Goal: Task Accomplishment & Management: Use online tool/utility

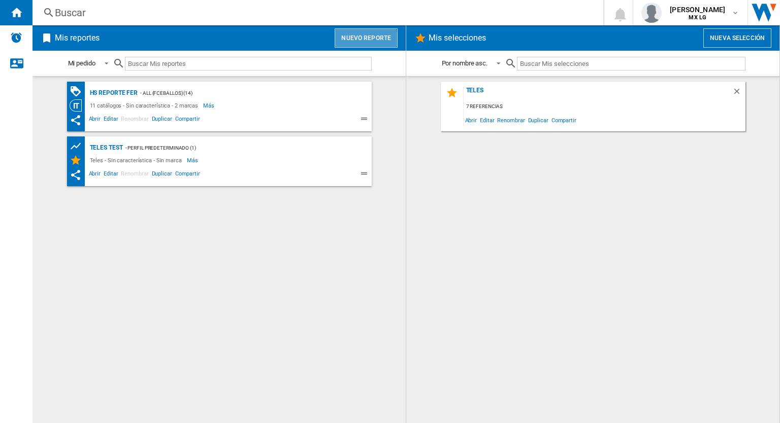
click at [364, 39] on button "Nuevo reporte" at bounding box center [366, 37] width 63 height 19
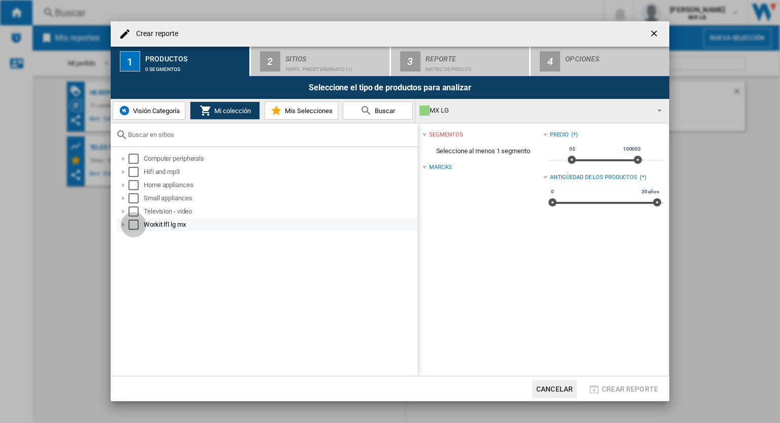
click at [131, 224] on div "Select" at bounding box center [133, 225] width 10 height 10
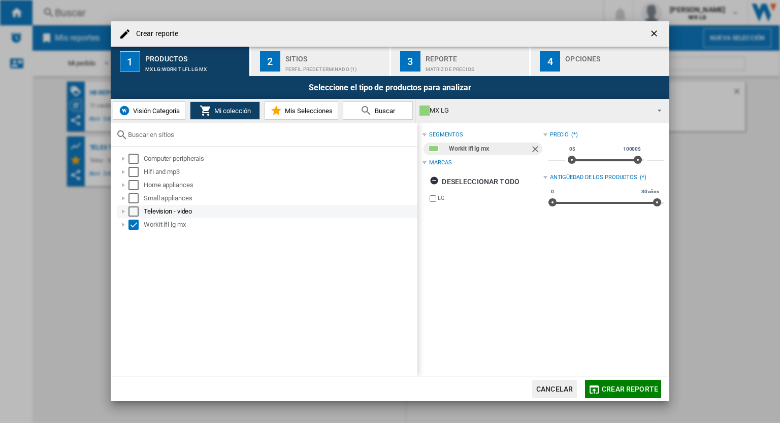
click at [133, 213] on div "Select" at bounding box center [133, 212] width 10 height 10
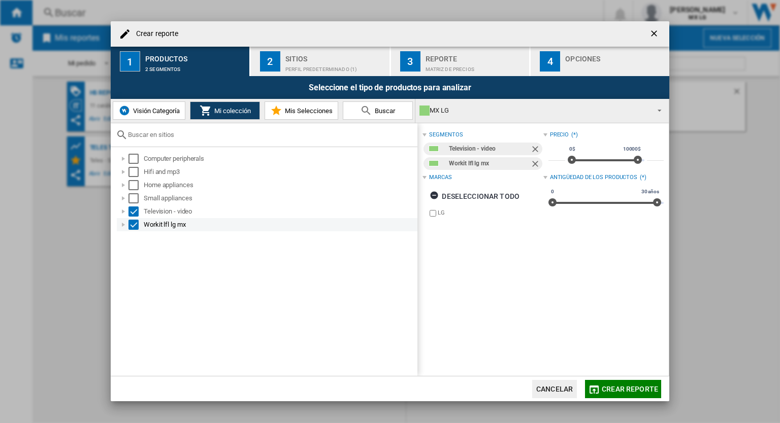
click at [137, 228] on div "Select" at bounding box center [133, 225] width 10 height 10
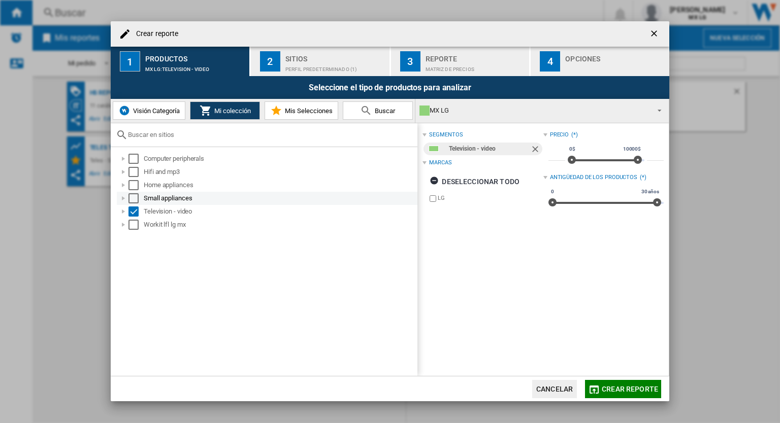
click at [121, 198] on div at bounding box center [123, 198] width 10 height 10
click at [124, 187] on div at bounding box center [123, 185] width 10 height 10
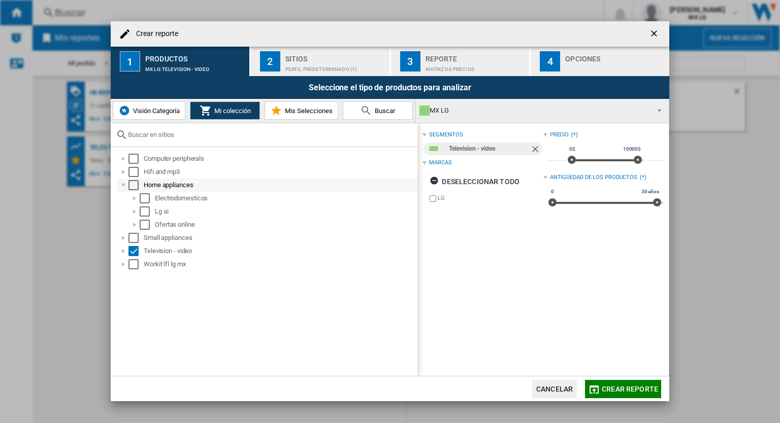
click at [124, 187] on div at bounding box center [123, 185] width 10 height 10
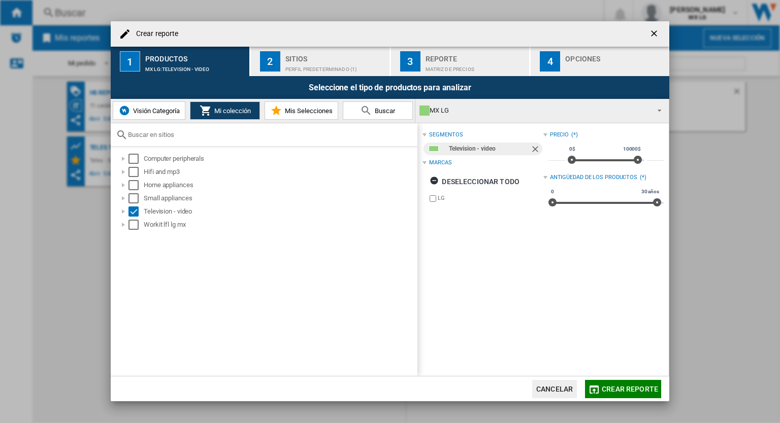
click at [299, 106] on button "Mis Selecciones" at bounding box center [302, 111] width 74 height 18
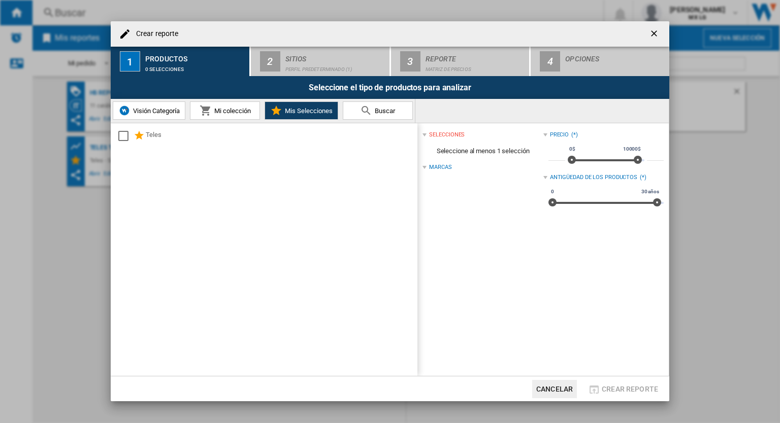
click at [115, 134] on div "Teles" at bounding box center [264, 249] width 307 height 253
click at [119, 137] on div "Select" at bounding box center [123, 136] width 10 height 10
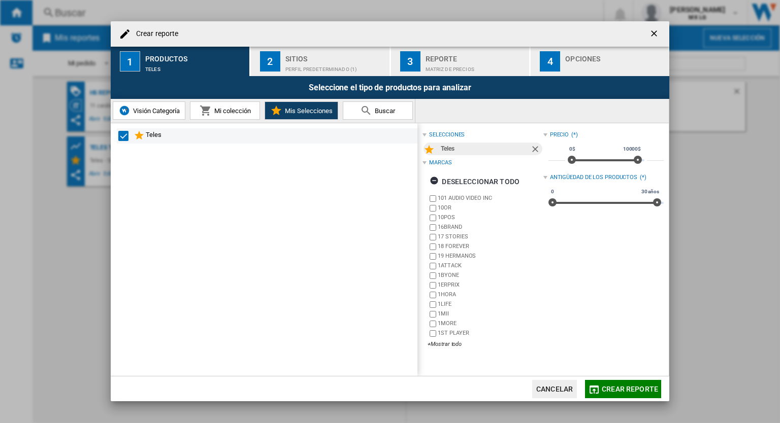
click at [122, 136] on div "Select" at bounding box center [123, 136] width 10 height 10
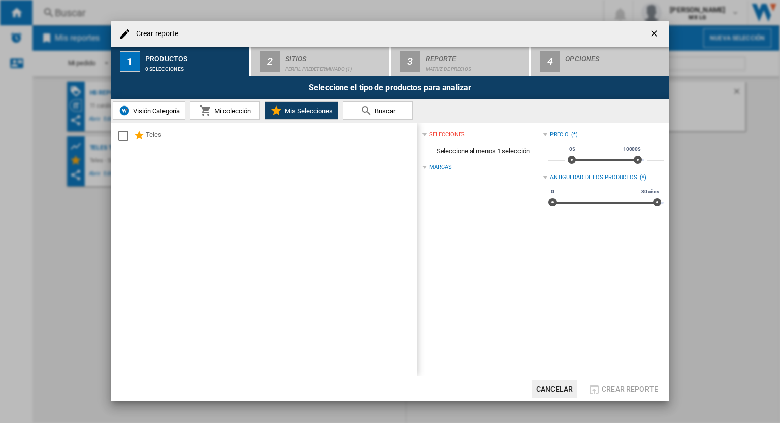
click at [230, 110] on span "Mi colección" at bounding box center [231, 111] width 39 height 8
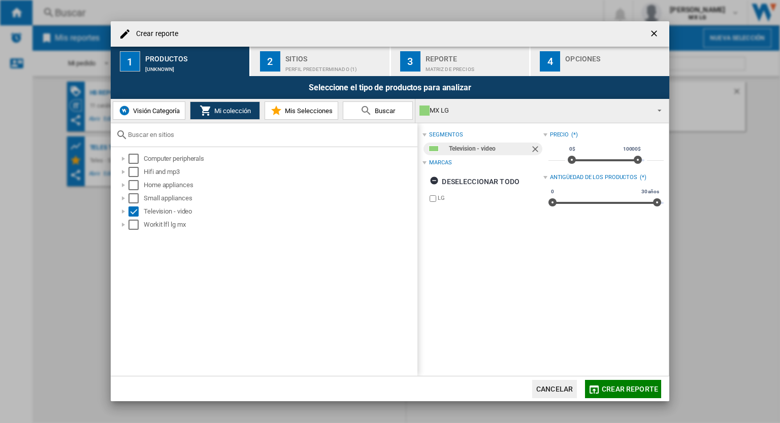
click at [339, 45] on div "Crear reporte" at bounding box center [390, 33] width 559 height 25
click at [339, 61] on div "Perfil predeterminado (1)" at bounding box center [335, 66] width 100 height 11
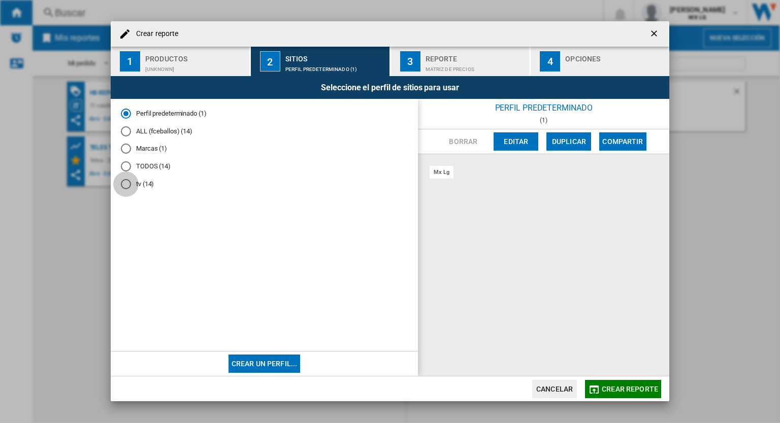
click at [127, 186] on div "tv (14)" at bounding box center [126, 184] width 10 height 10
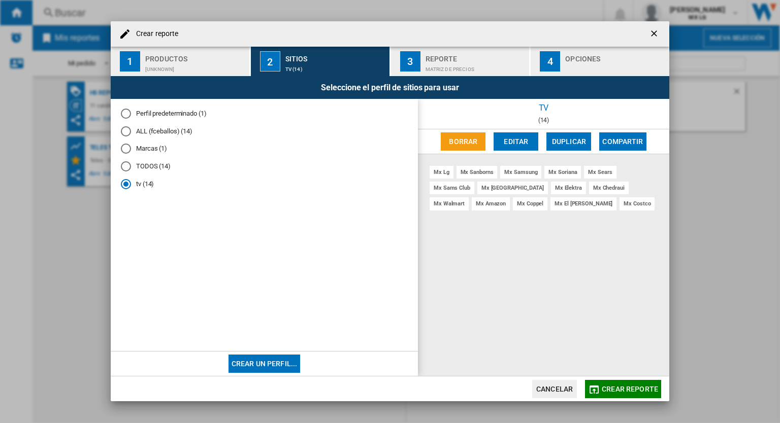
click at [126, 112] on div "Perfil predeterminado (1)" at bounding box center [126, 114] width 10 height 10
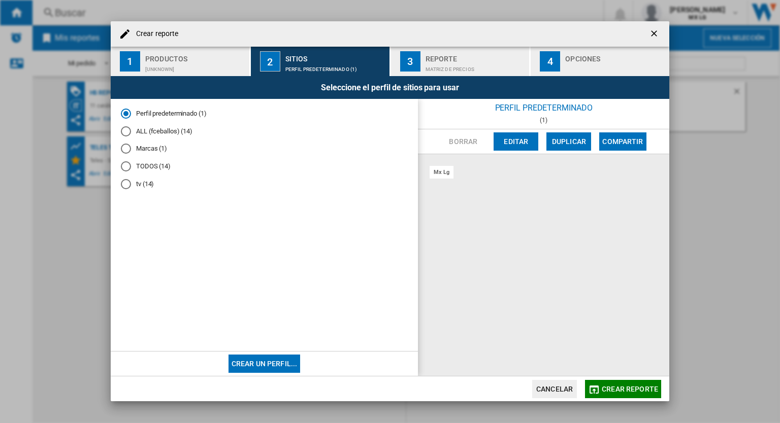
click at [118, 180] on div "Perfil predeterminado (1) ALL (fceballos) (14) Marcas (1) TODOS (14) tv (14)" at bounding box center [264, 225] width 307 height 253
click at [123, 186] on div "tv (14)" at bounding box center [126, 184] width 10 height 10
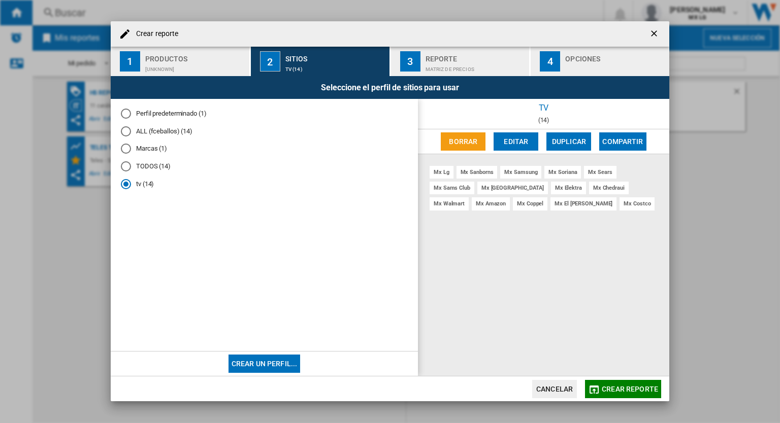
click at [420, 72] on button "3 Reporte Matriz de precios" at bounding box center [461, 61] width 140 height 29
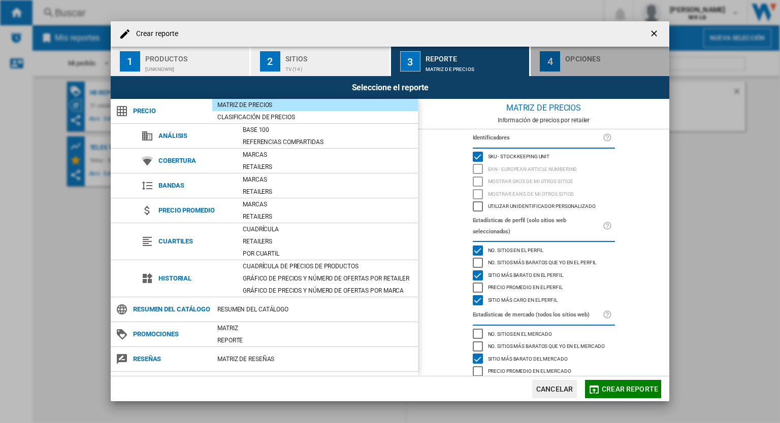
click at [577, 70] on div "button" at bounding box center [615, 66] width 100 height 11
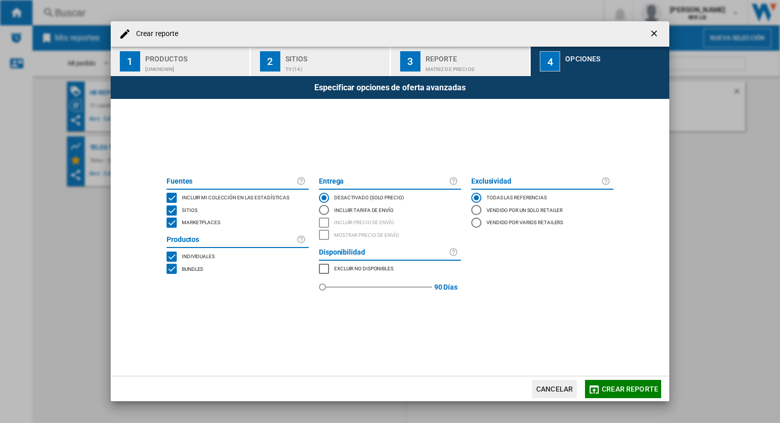
click at [631, 384] on button "Crear reporte" at bounding box center [623, 389] width 76 height 18
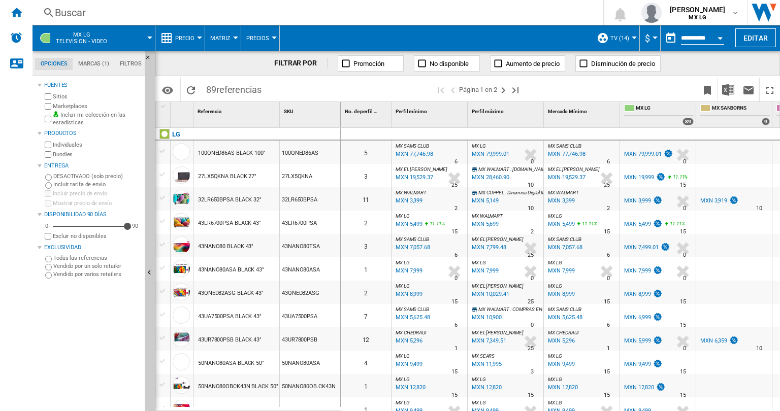
drag, startPoint x: 546, startPoint y: 332, endPoint x: 498, endPoint y: 431, distance: 110.4
click at [498, 411] on html "In order to access Insight, please log out and log in again OK NEW [GEOGRAPHIC_…" at bounding box center [390, 205] width 780 height 411
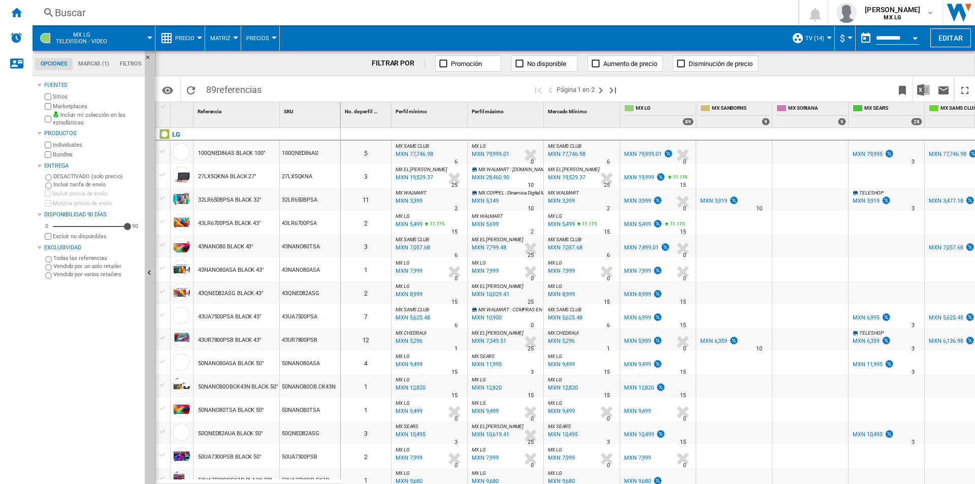
drag, startPoint x: 588, startPoint y: 478, endPoint x: 617, endPoint y: 482, distance: 29.3
click at [617, 423] on div "0 5 MX [PERSON_NAME] CLUB : MX SAMSCLUB -2.8 % MXN 77,746.98 % N/A 6 MX [PERSON…" at bounding box center [658, 306] width 635 height 356
click at [600, 90] on ng-md-icon "Página siguiente" at bounding box center [601, 90] width 12 height 12
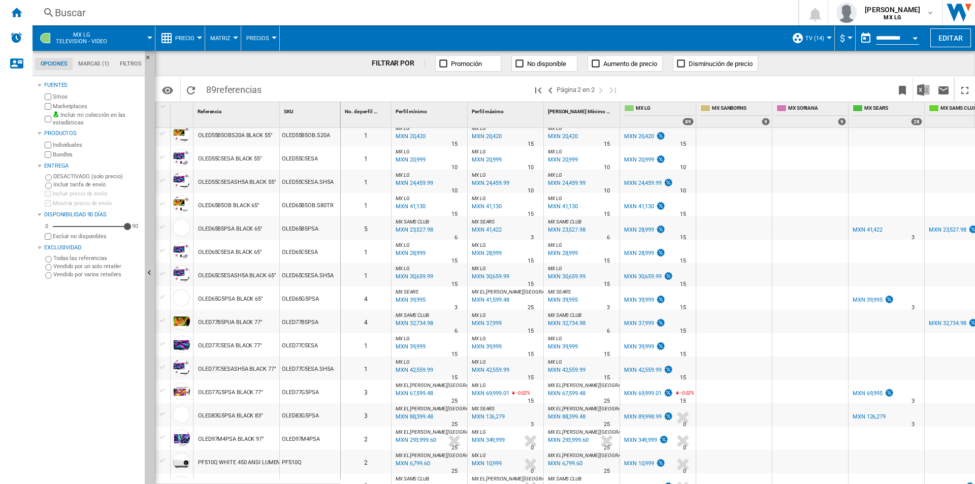
scroll to position [573, 0]
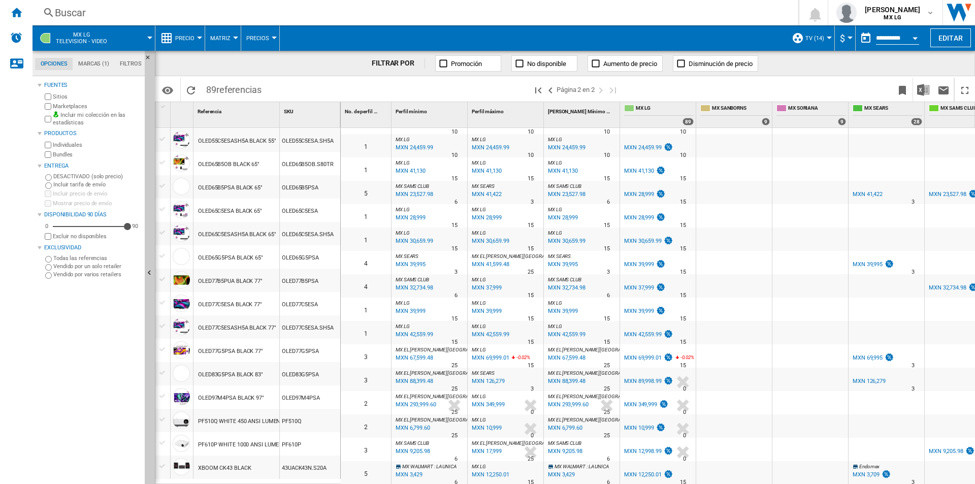
drag, startPoint x: 971, startPoint y: 482, endPoint x: 970, endPoint y: 473, distance: 9.2
click at [779, 423] on div "0 3 MX [GEOGRAPHIC_DATA] : MX [GEOGRAPHIC_DATA] 0.0 % MXN 21,998.90 % N/A 9 MX …" at bounding box center [658, 306] width 635 height 356
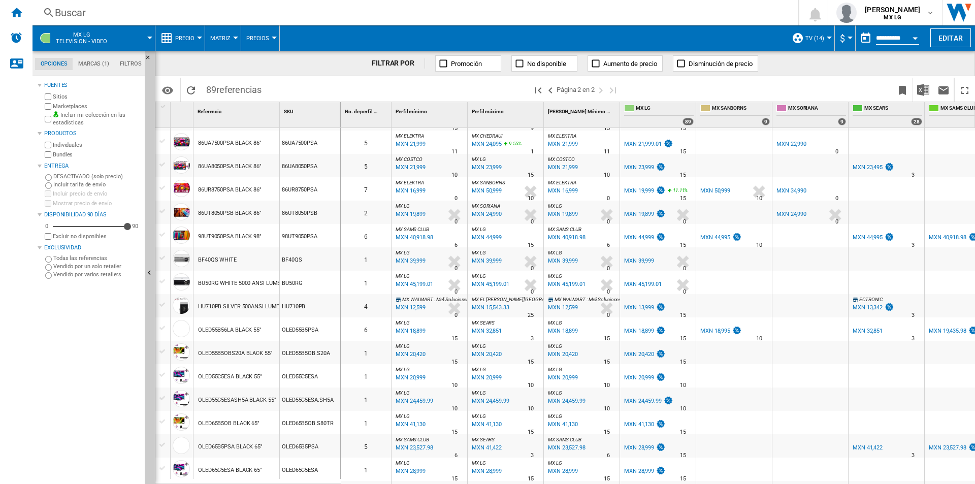
scroll to position [307, 0]
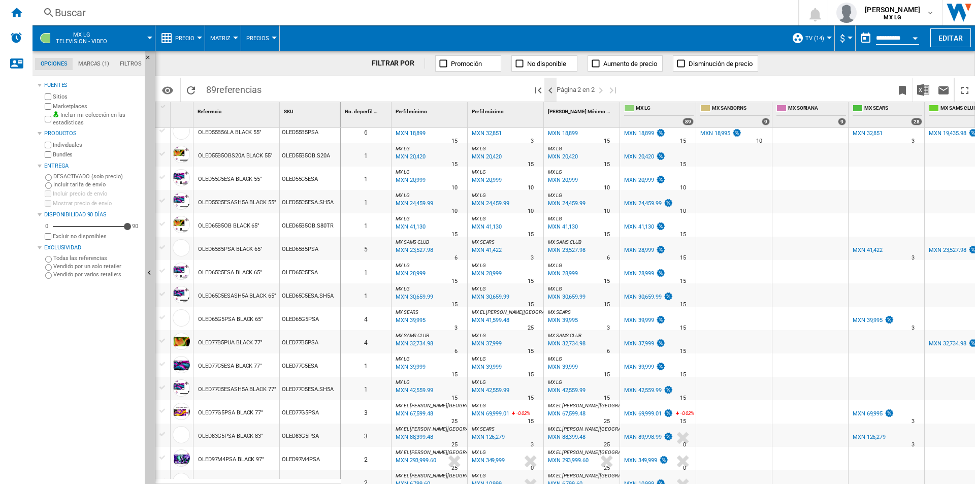
click at [548, 89] on ng-md-icon ">Página anterior" at bounding box center [550, 90] width 12 height 12
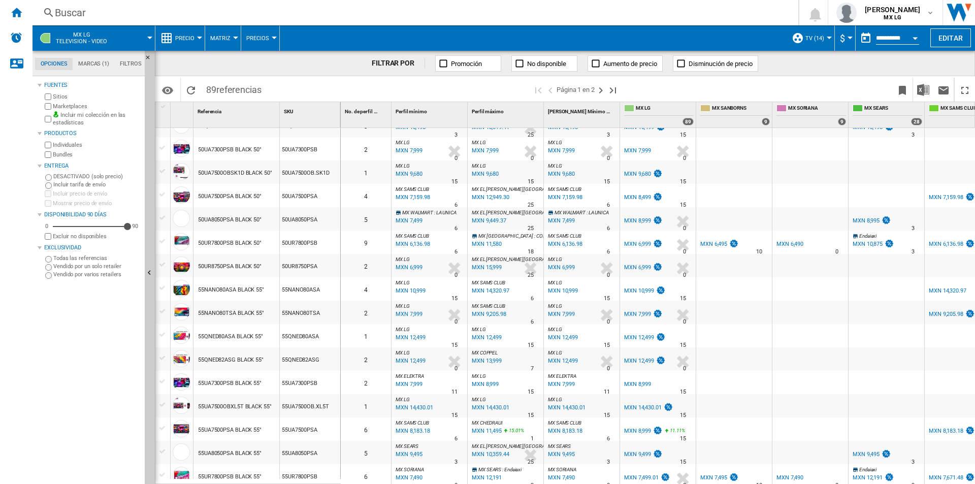
scroll to position [290, 0]
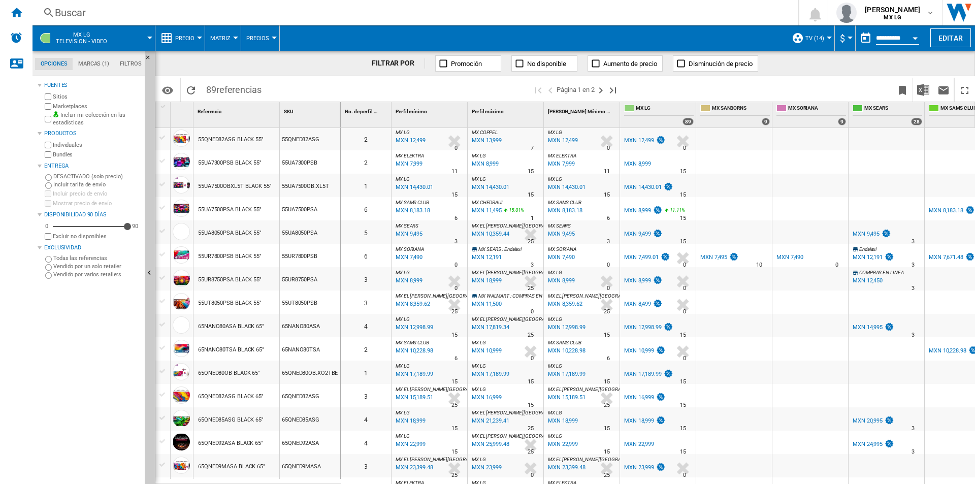
click at [6, 240] on wk-sidenav "NEW" at bounding box center [16, 242] width 32 height 484
click at [5, 300] on wk-sidenav "NEW" at bounding box center [16, 242] width 32 height 484
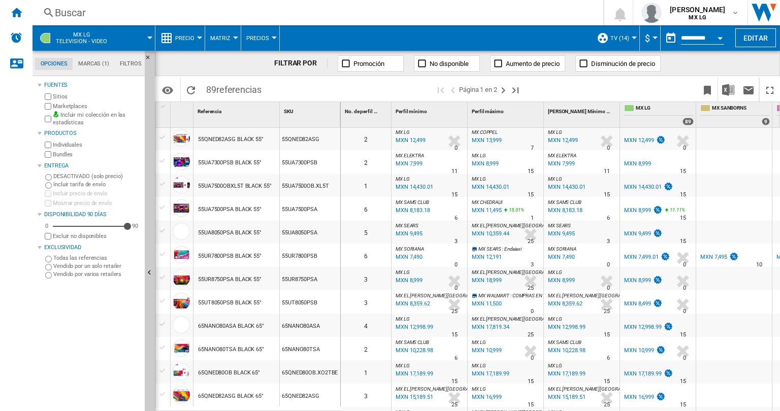
scroll to position [528, 0]
